Goal: Navigation & Orientation: Find specific page/section

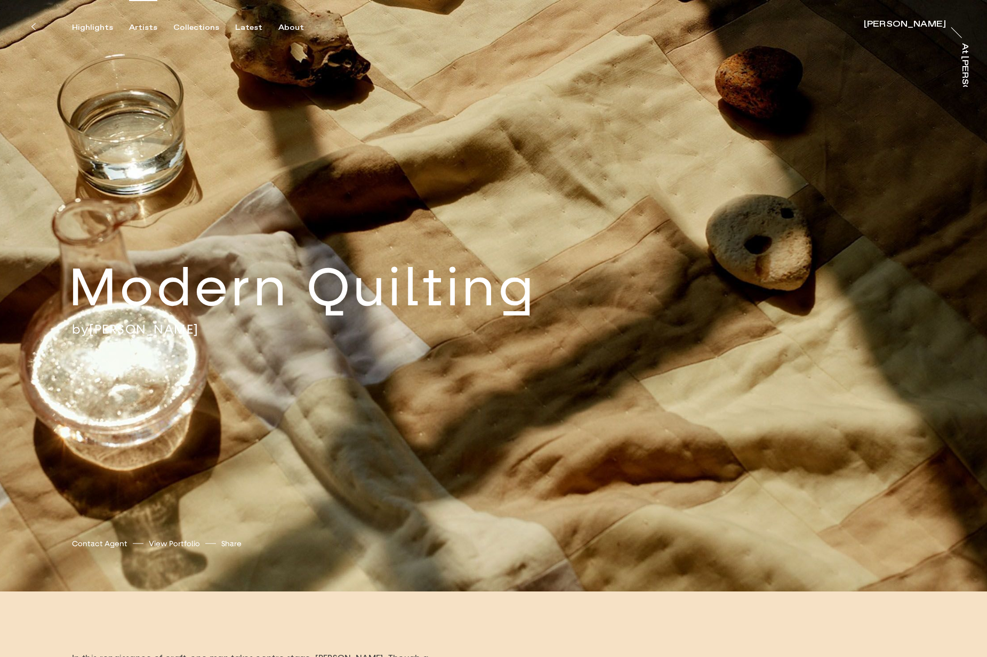
click at [140, 28] on div "Artists" at bounding box center [143, 28] width 28 height 10
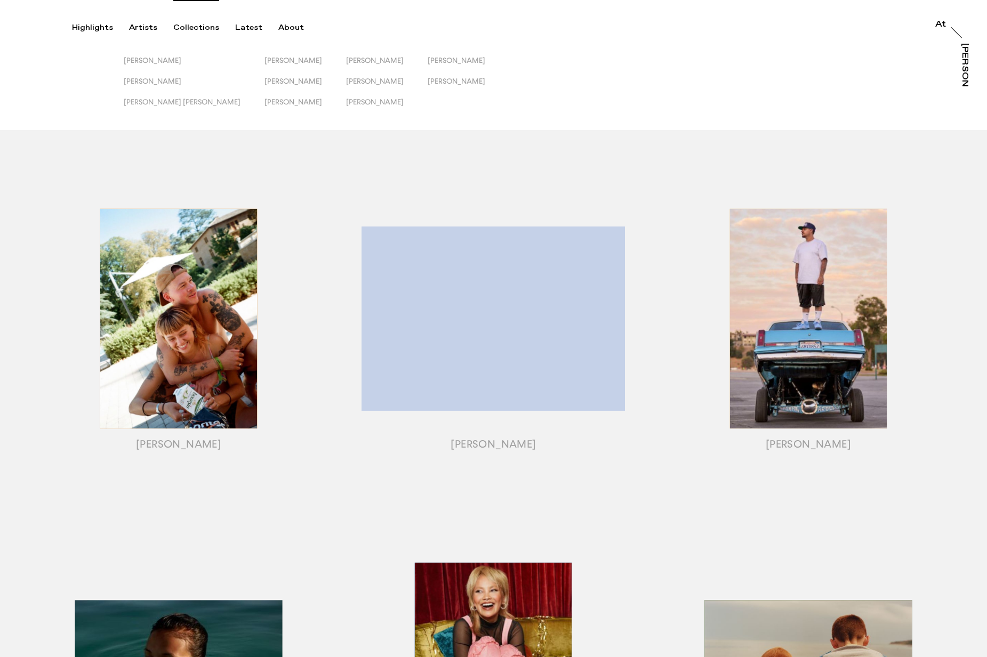
click at [196, 27] on div "Collections" at bounding box center [196, 28] width 46 height 10
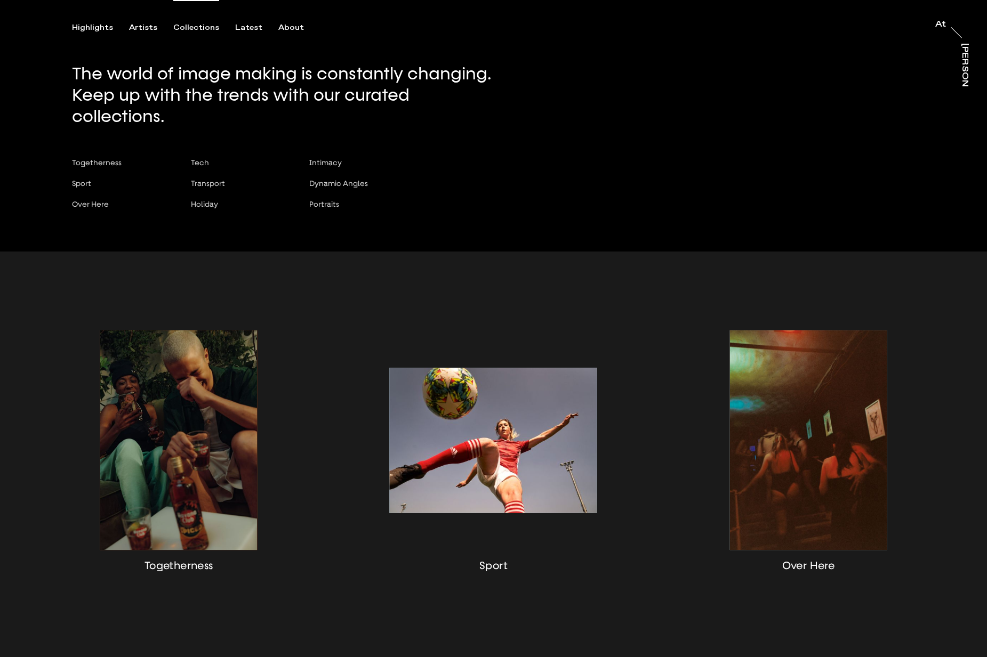
click at [99, 28] on div "Highlights" at bounding box center [92, 28] width 41 height 10
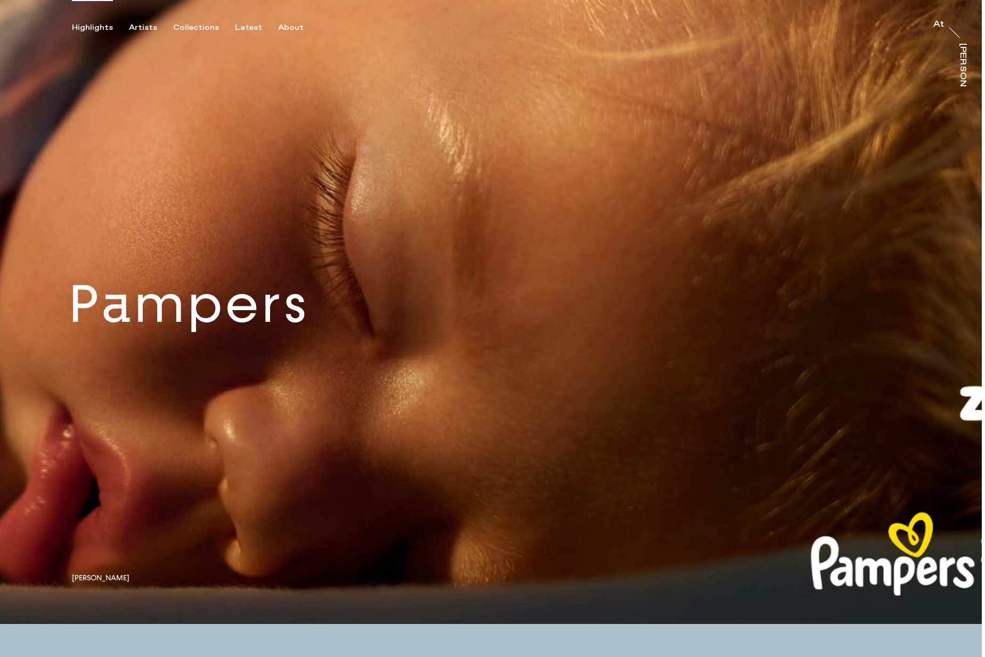
click at [301, 336] on link at bounding box center [491, 312] width 982 height 624
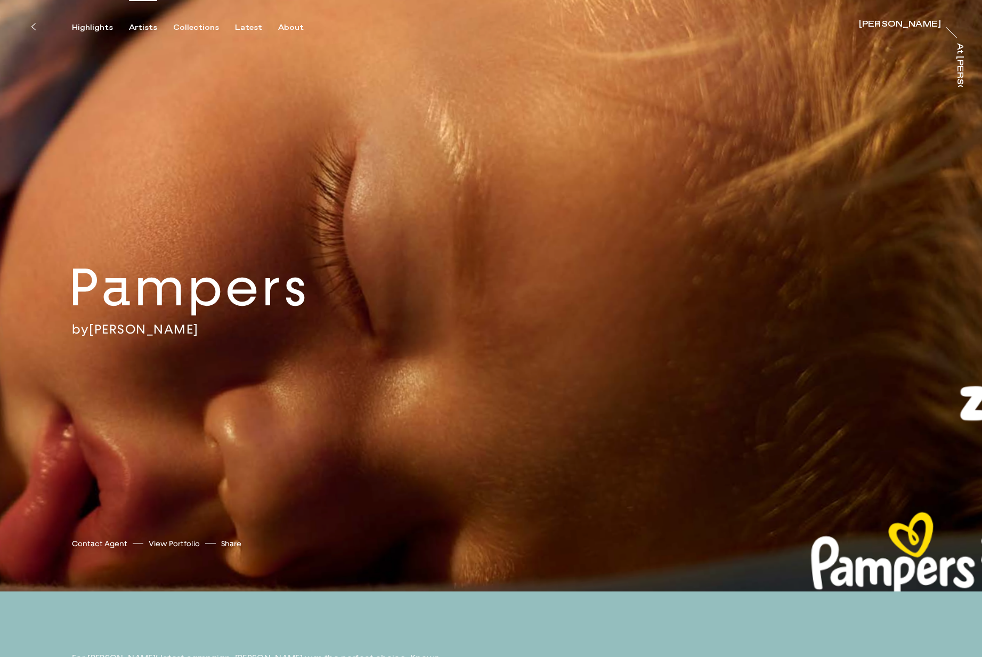
click at [151, 27] on div "Artists" at bounding box center [143, 28] width 28 height 10
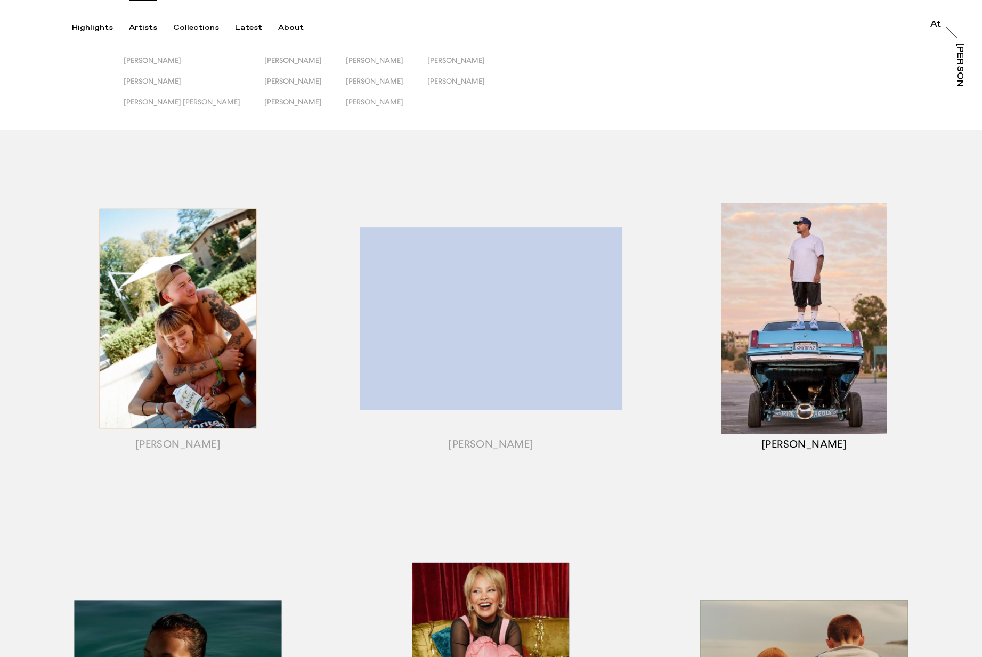
drag, startPoint x: 980, startPoint y: 199, endPoint x: 814, endPoint y: 248, distance: 172.9
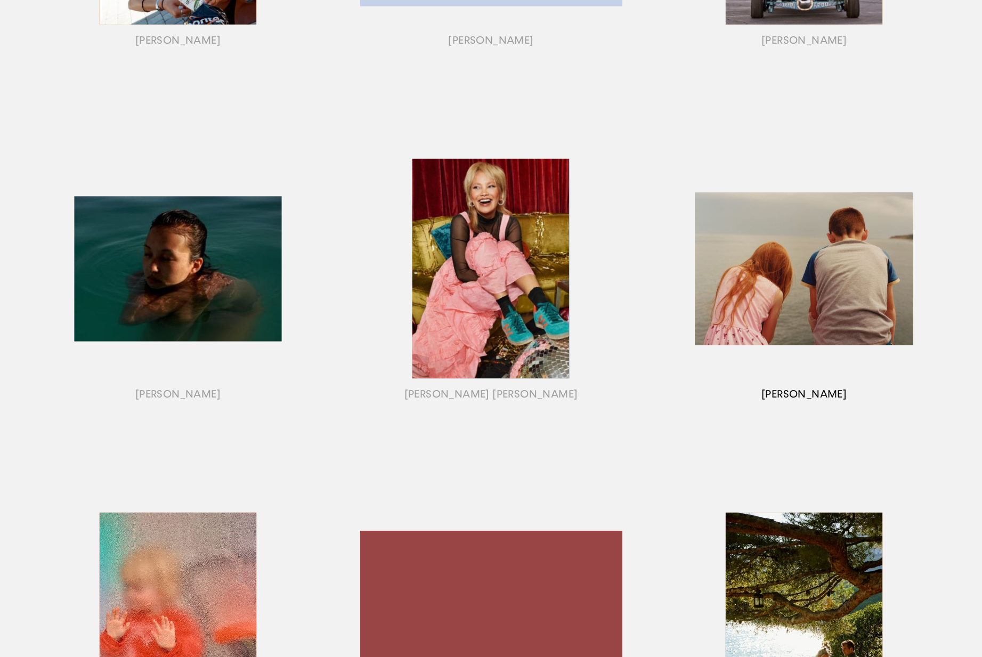
scroll to position [442, 0]
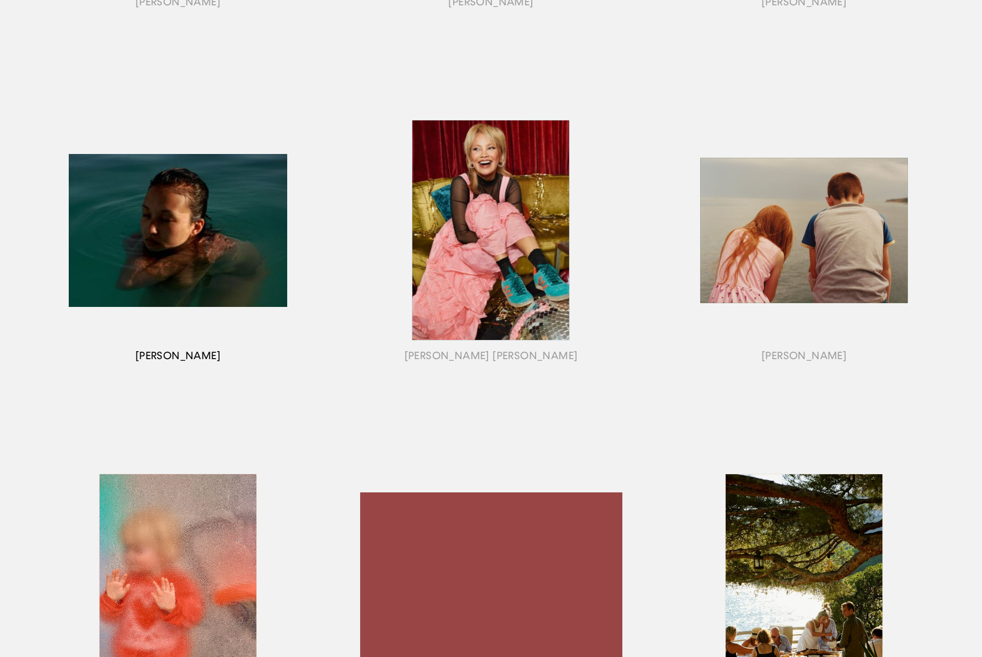
click at [162, 269] on div "button" at bounding box center [177, 243] width 313 height 333
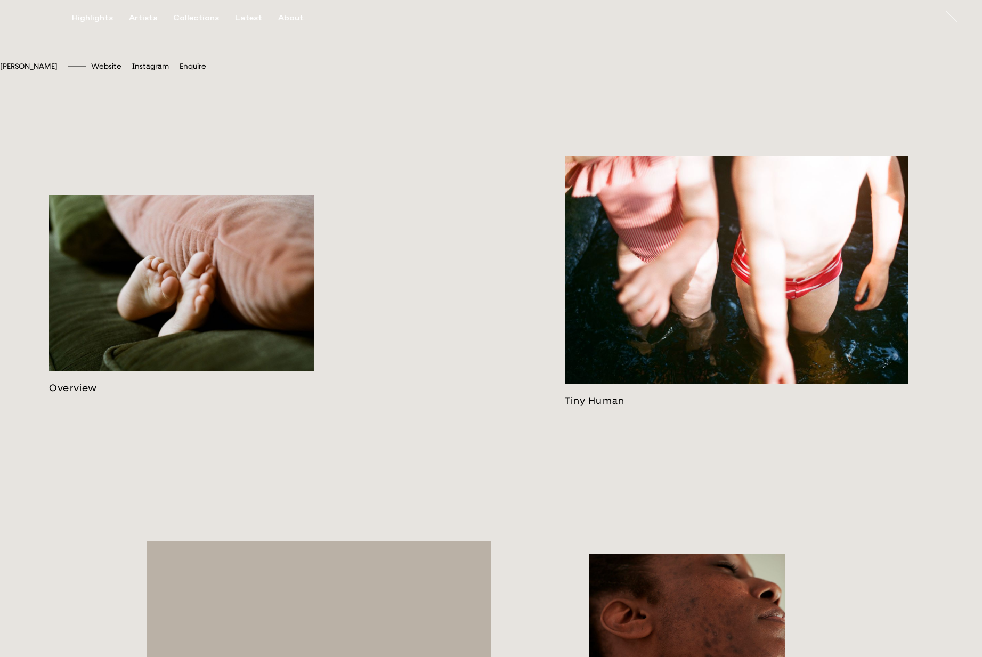
scroll to position [693, 0]
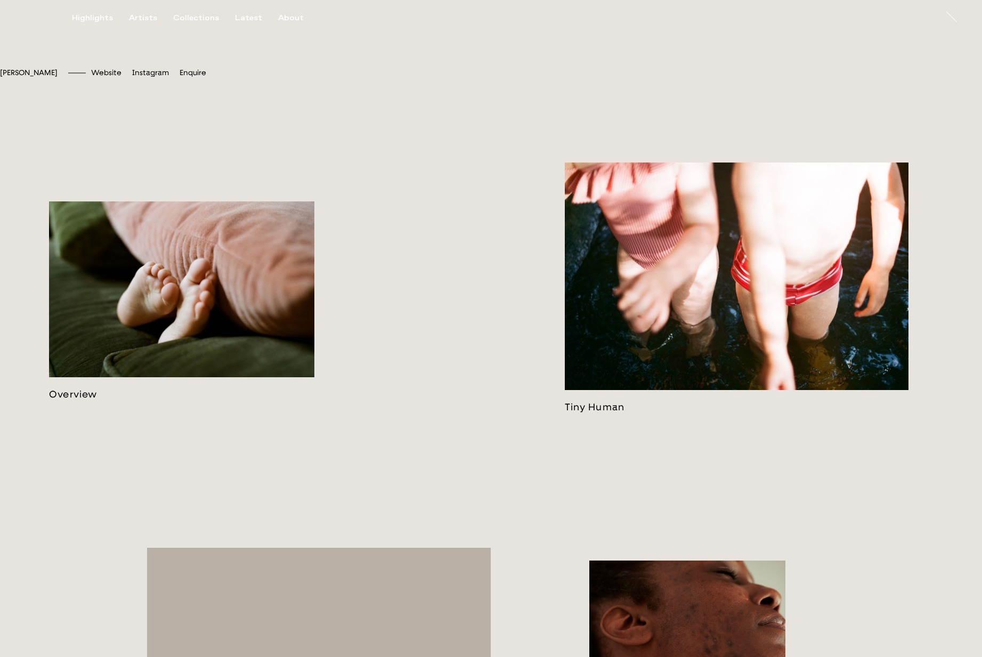
click at [207, 286] on link at bounding box center [181, 300] width 265 height 199
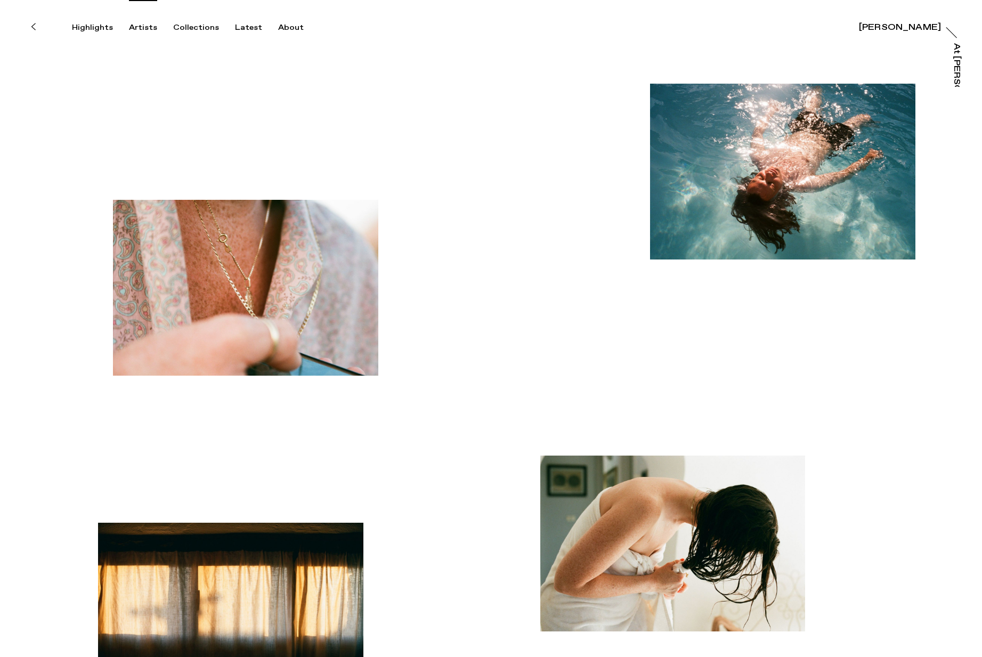
click at [140, 26] on div "Artists" at bounding box center [143, 28] width 28 height 10
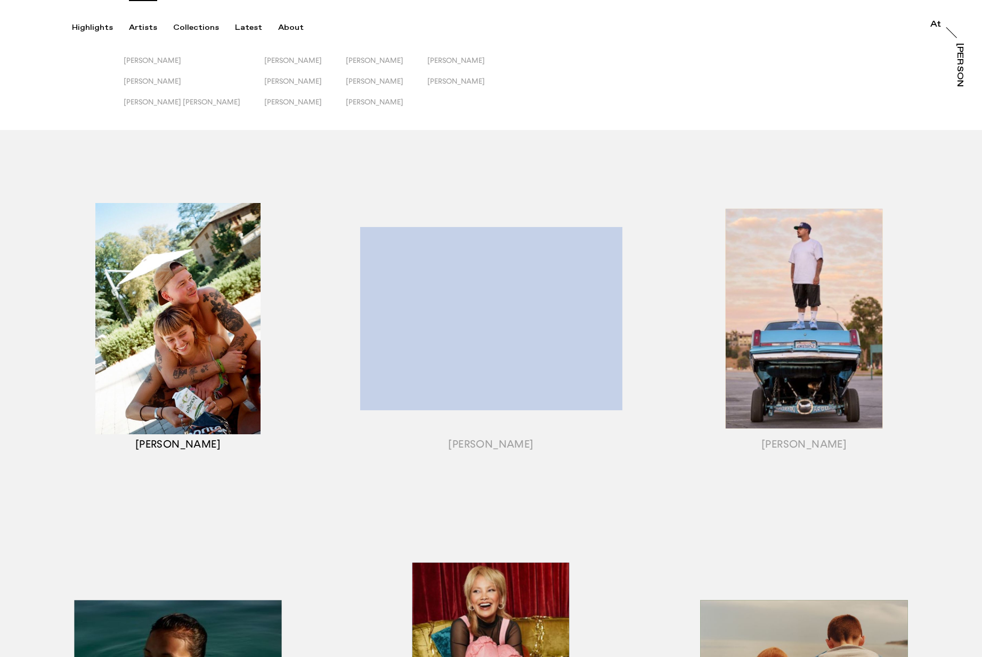
click at [183, 358] on div "button" at bounding box center [177, 332] width 313 height 333
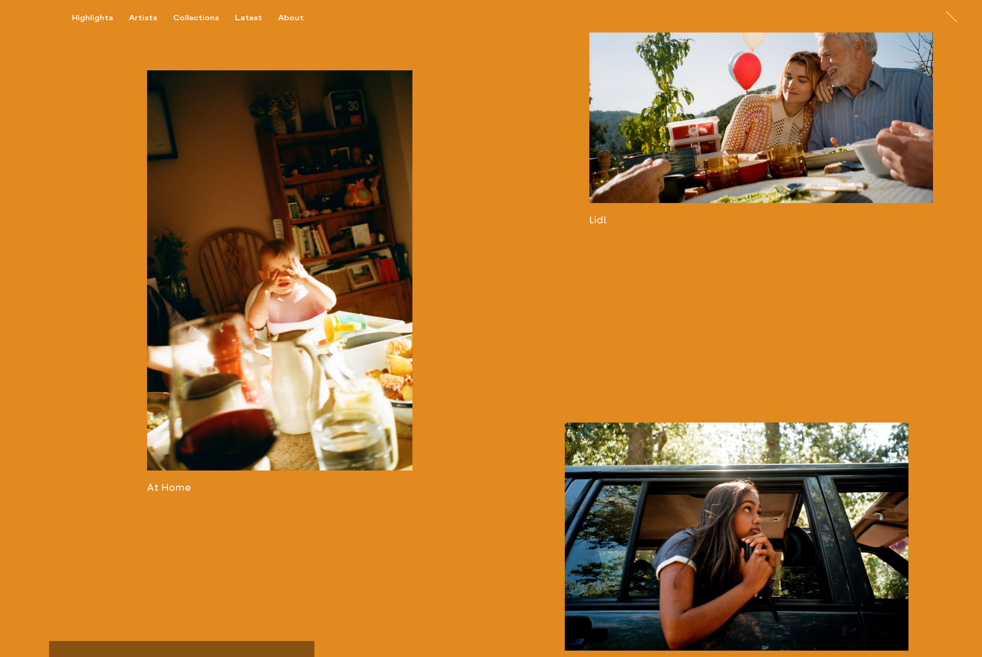
scroll to position [1298, 0]
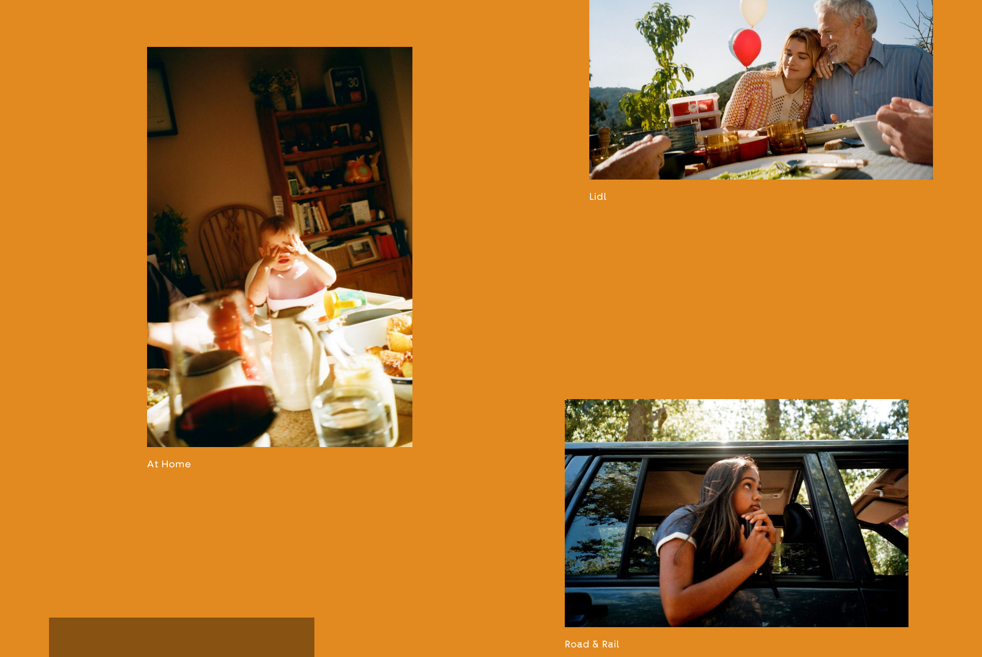
click at [313, 343] on link at bounding box center [279, 258] width 265 height 423
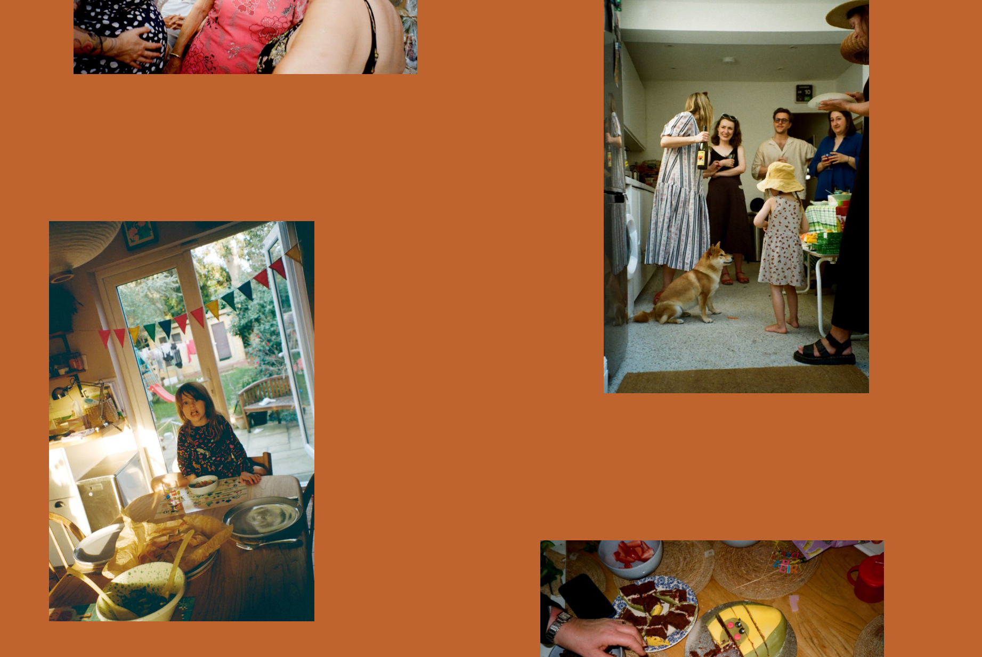
scroll to position [3875, 0]
